Goal: Task Accomplishment & Management: Manage account settings

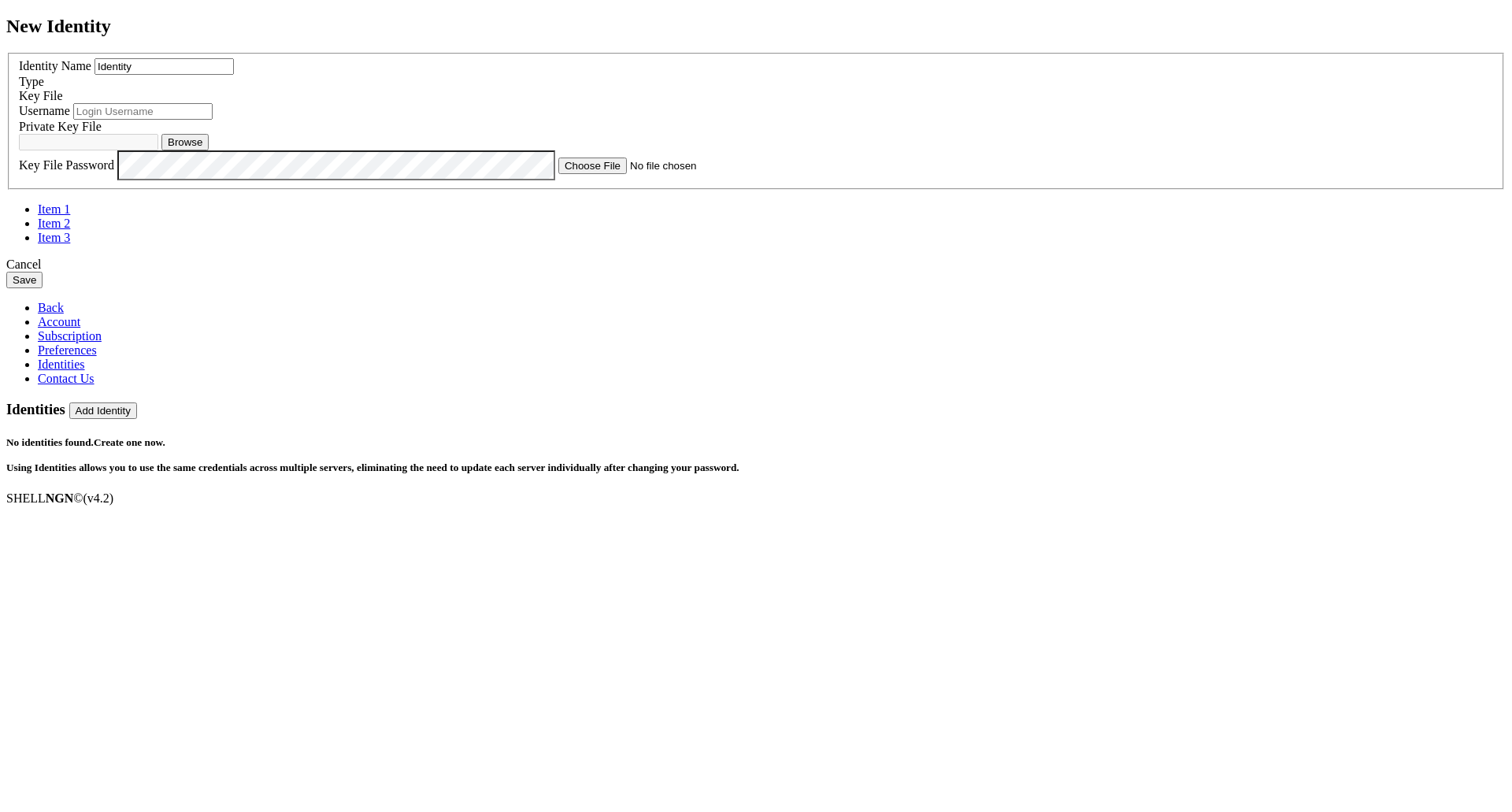
click at [213, 119] on input "text" at bounding box center [143, 111] width 140 height 17
type input "rhiz3k"
click at [209, 150] on button "Browse" at bounding box center [185, 142] width 48 height 17
type input "shellngn"
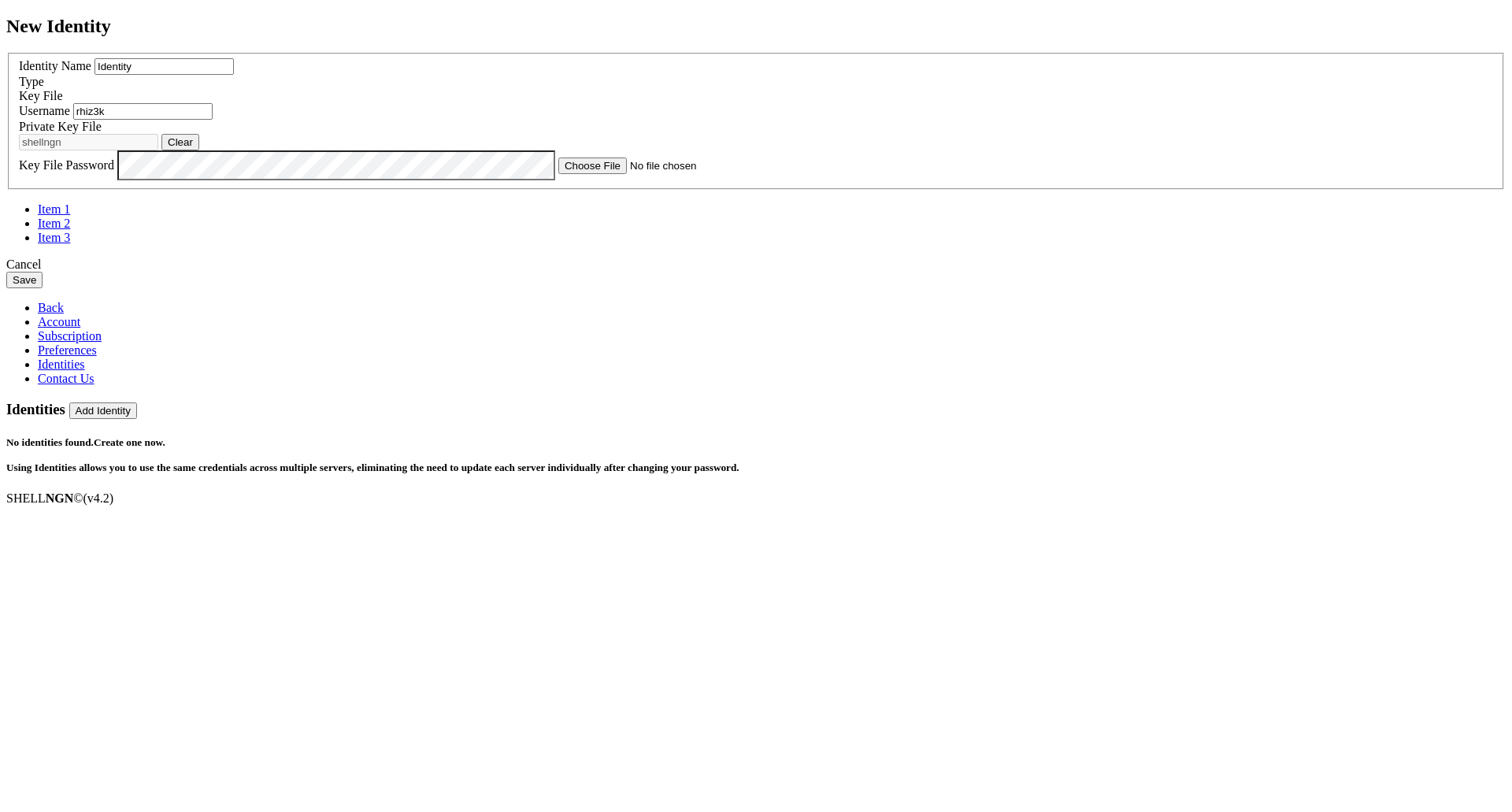
click at [43, 288] on button "Save" at bounding box center [24, 280] width 36 height 17
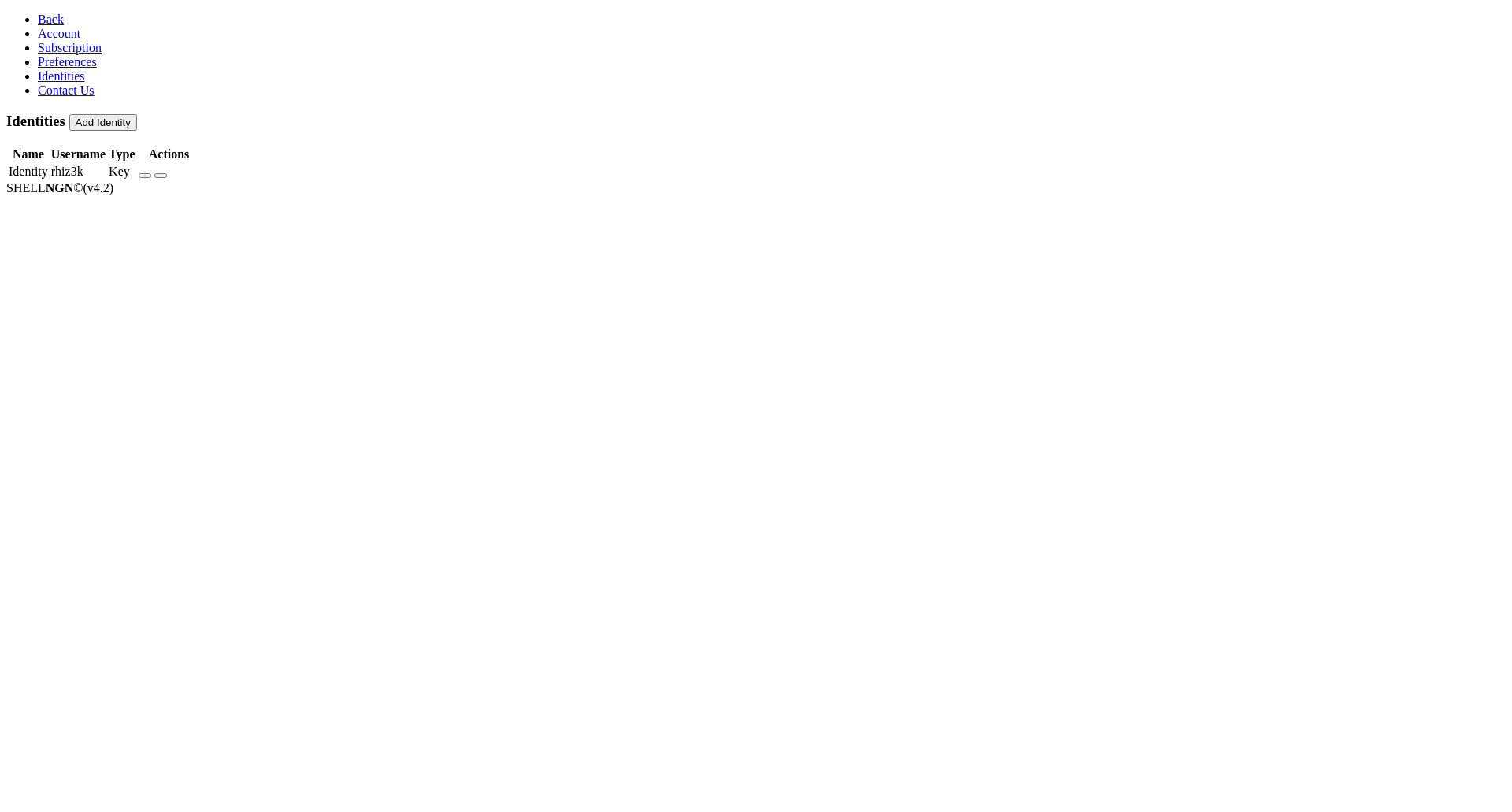
click at [145, 176] on icon "button" at bounding box center [145, 176] width 0 height 0
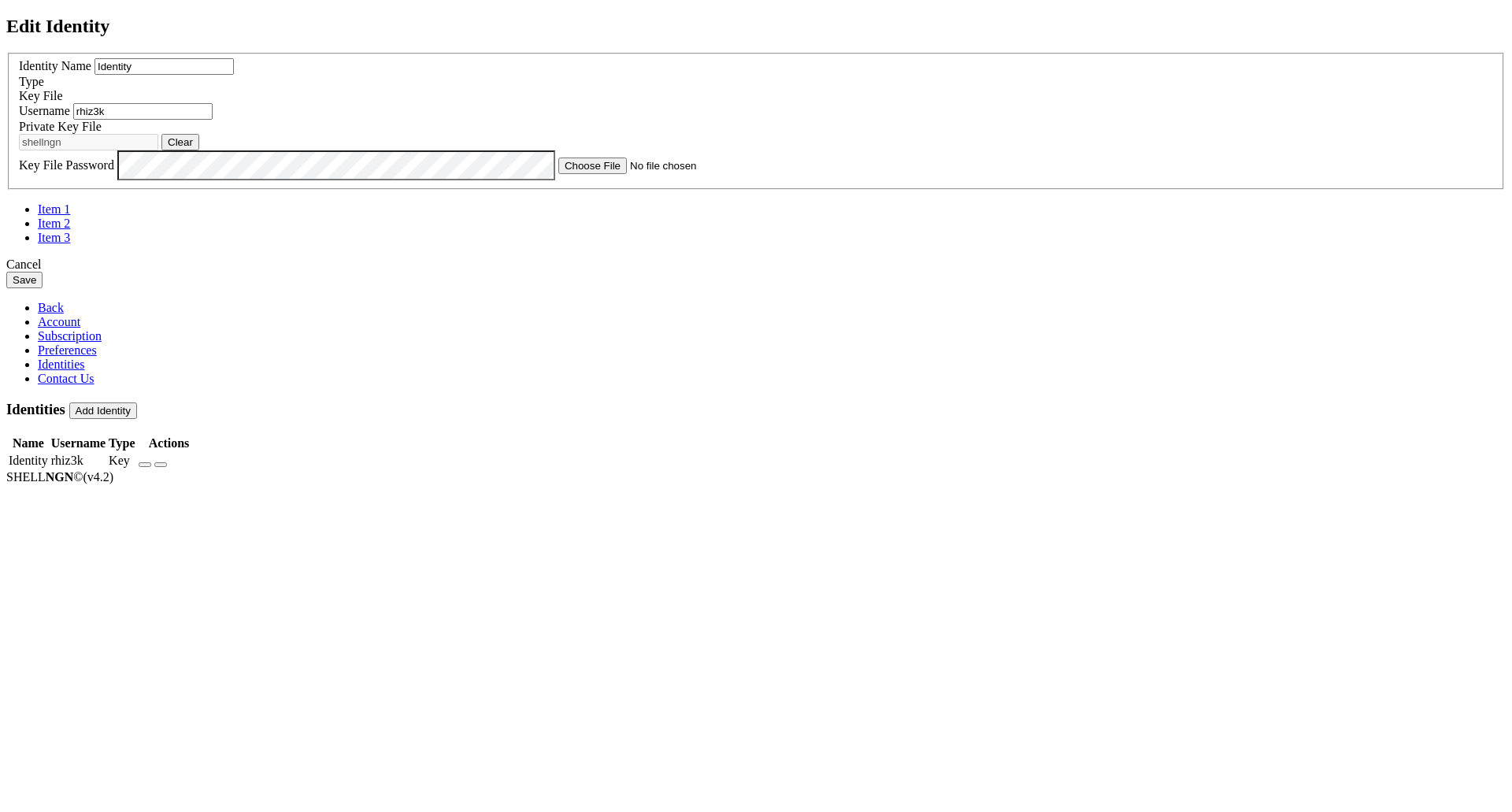
click at [234, 75] on input "Identity" at bounding box center [164, 66] width 140 height 17
drag, startPoint x: 684, startPoint y: 322, endPoint x: 392, endPoint y: 309, distance: 292.3
click at [392, 289] on div "Edit Identity Identity Name Identity Type Key File Username rhiz3k Clear" at bounding box center [756, 152] width 1499 height 273
type input "shelngn"
click at [43, 288] on button "Save" at bounding box center [24, 280] width 36 height 17
